Goal: Find specific page/section: Find specific page/section

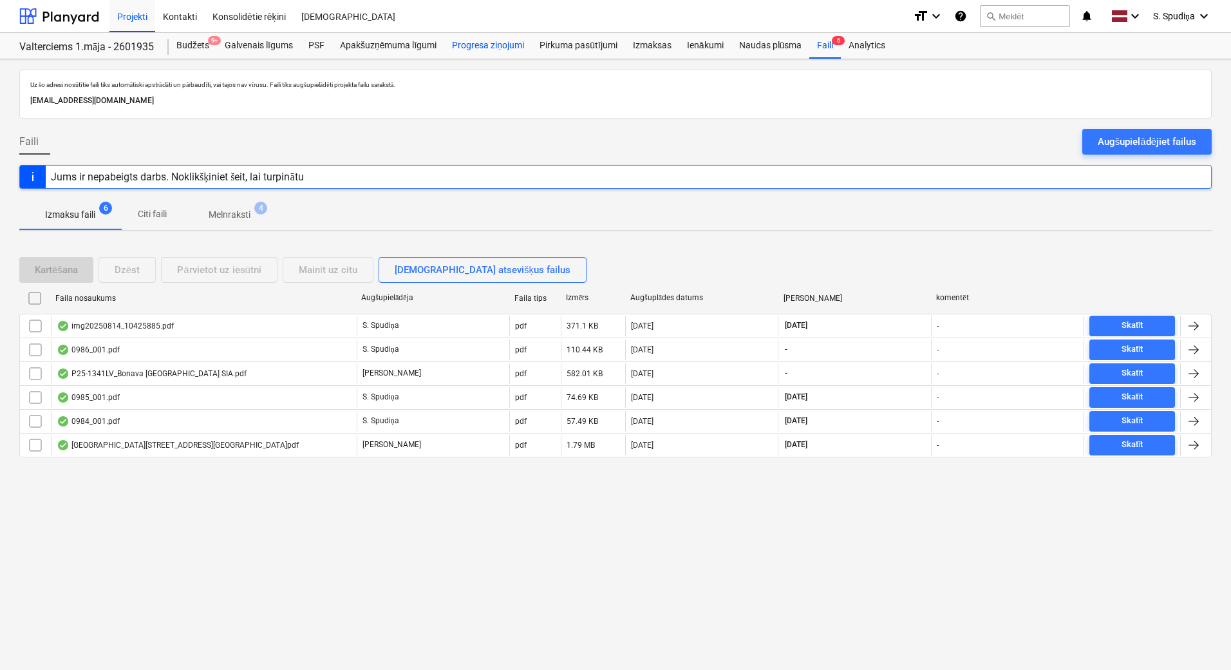
click at [486, 49] on div "Progresa ziņojumi" at bounding box center [488, 46] width 88 height 26
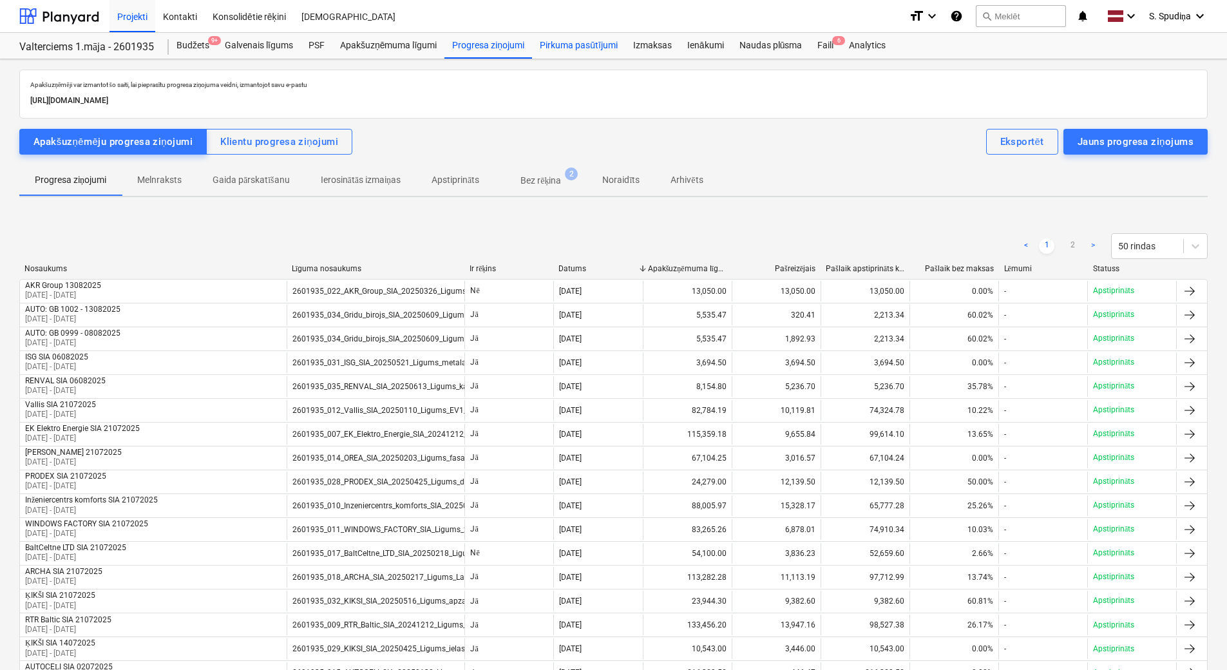
click at [543, 47] on div "Pirkuma pasūtījumi" at bounding box center [578, 46] width 93 height 26
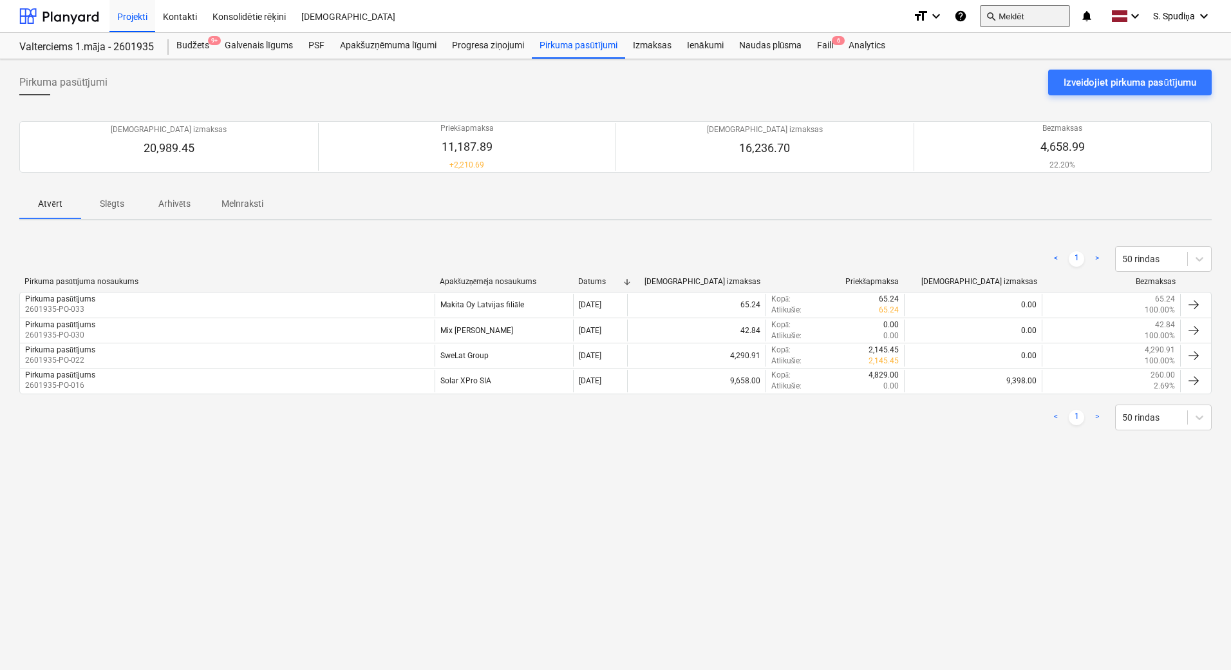
click at [1002, 17] on button "search Meklēt" at bounding box center [1025, 16] width 90 height 22
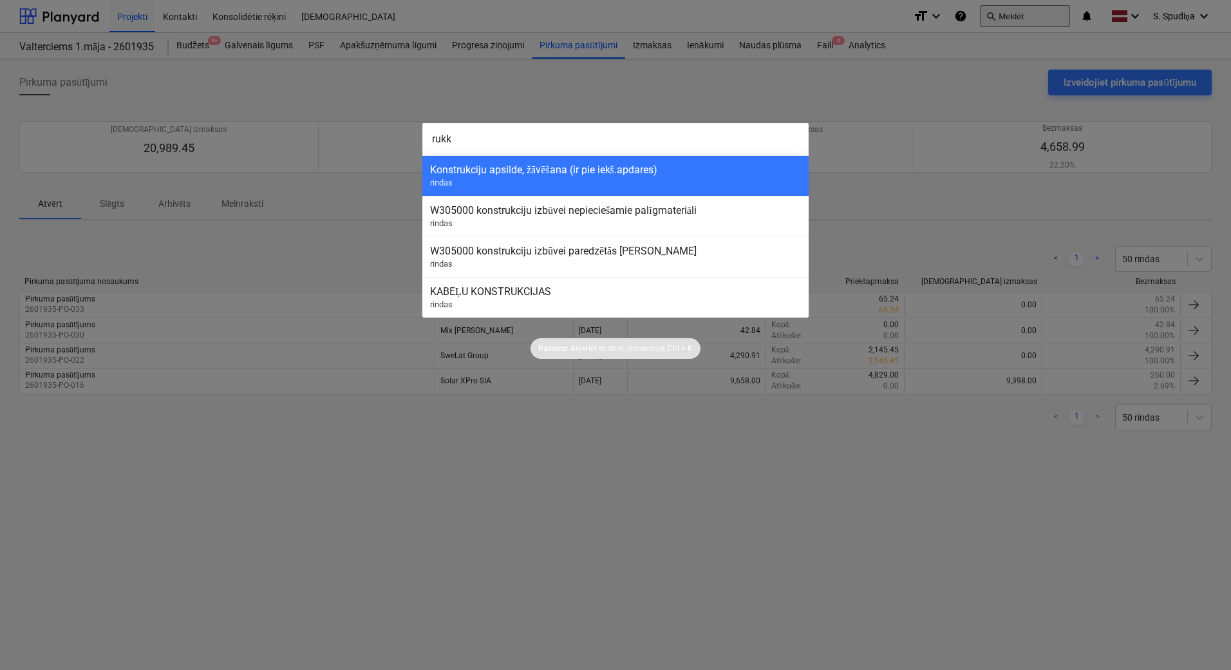
type input "rukki"
click at [482, 138] on input "rukki" at bounding box center [616, 139] width 386 height 32
drag, startPoint x: 482, startPoint y: 138, endPoint x: 415, endPoint y: 145, distance: 66.7
click at [415, 145] on div "rukki Konstrukciju apsilde, žāvēšana (ir pie iekš.apdares) rindas W305000 konst…" at bounding box center [615, 335] width 1231 height 670
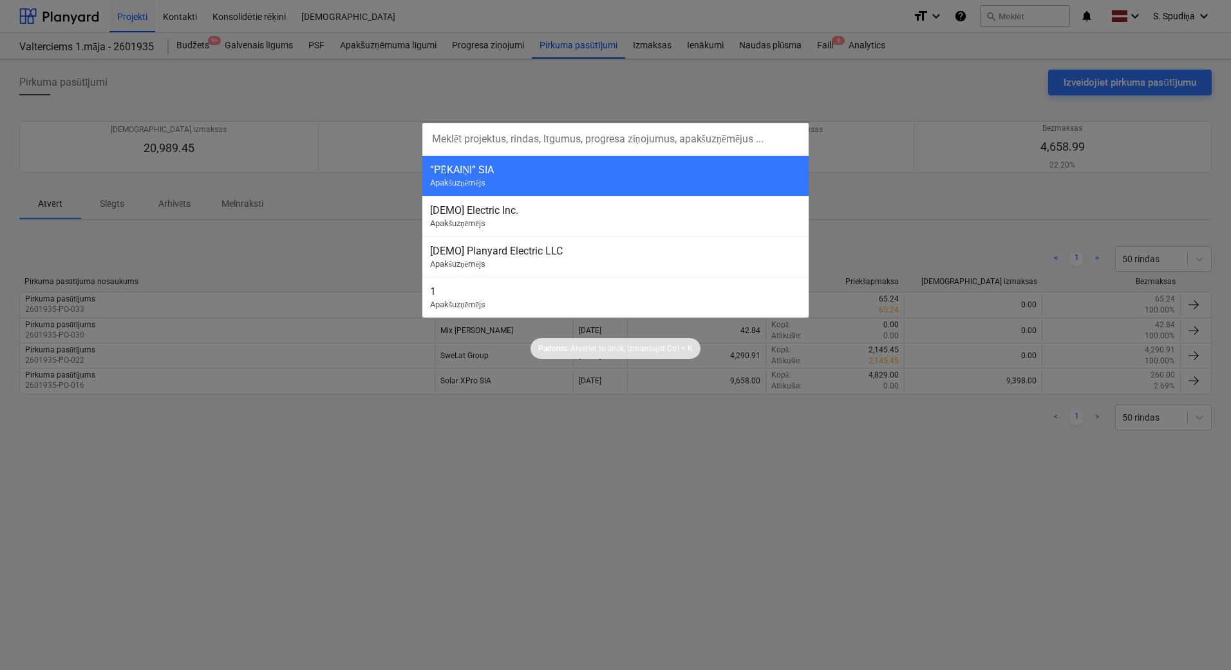
click at [406, 98] on div at bounding box center [615, 335] width 1231 height 670
